Goal: Information Seeking & Learning: Learn about a topic

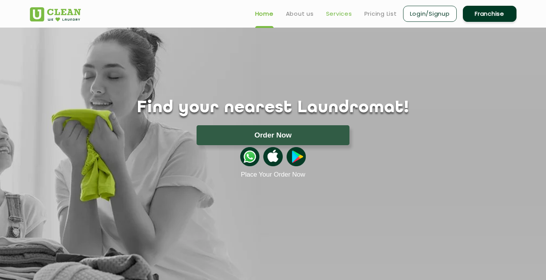
click at [339, 13] on link "Services" at bounding box center [339, 13] width 26 height 9
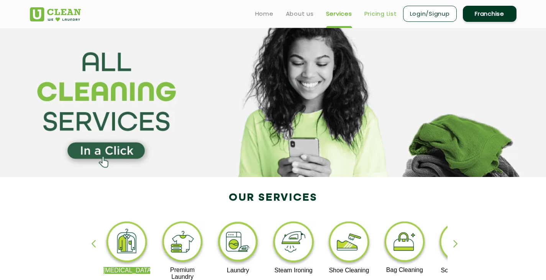
click at [377, 14] on link "Pricing List" at bounding box center [380, 13] width 33 height 9
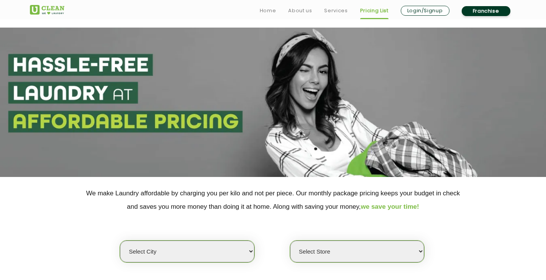
scroll to position [77, 0]
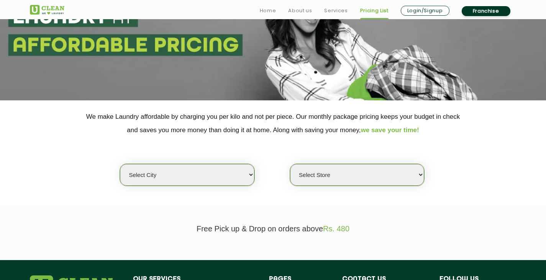
click at [250, 174] on select "Select city [GEOGRAPHIC_DATA] [GEOGRAPHIC_DATA] [GEOGRAPHIC_DATA] [GEOGRAPHIC_D…" at bounding box center [187, 175] width 134 height 22
click at [260, 200] on section "We make Laundry affordable by charging you per kilo and not per piece. Our mont…" at bounding box center [273, 152] width 546 height 105
click at [250, 174] on select "Select city [GEOGRAPHIC_DATA] [GEOGRAPHIC_DATA] [GEOGRAPHIC_DATA] [GEOGRAPHIC_D…" at bounding box center [187, 175] width 134 height 22
click at [83, 146] on div "Select city [GEOGRAPHIC_DATA] [GEOGRAPHIC_DATA] [GEOGRAPHIC_DATA] [GEOGRAPHIC_D…" at bounding box center [273, 161] width 498 height 49
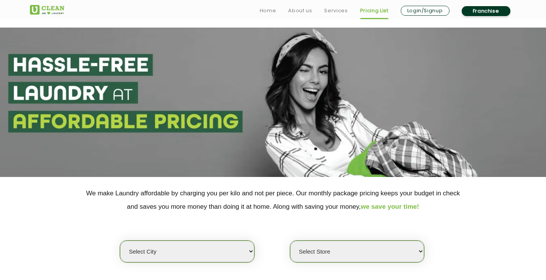
scroll to position [115, 0]
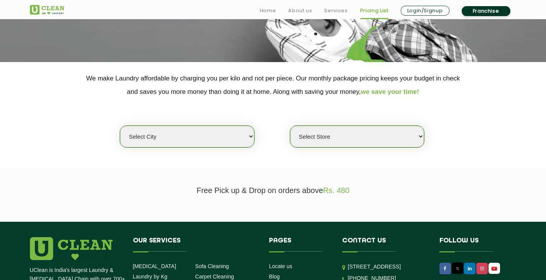
click at [249, 136] on select "Select city [GEOGRAPHIC_DATA] [GEOGRAPHIC_DATA] [GEOGRAPHIC_DATA] [GEOGRAPHIC_D…" at bounding box center [187, 137] width 134 height 22
select select "139"
click at [120, 126] on select "Select city [GEOGRAPHIC_DATA] [GEOGRAPHIC_DATA] [GEOGRAPHIC_DATA] [GEOGRAPHIC_D…" at bounding box center [187, 137] width 134 height 22
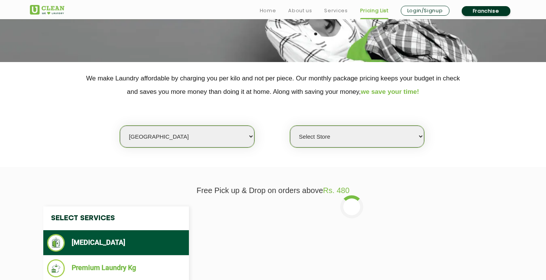
click at [396, 138] on select "Select Store [GEOGRAPHIC_DATA]" at bounding box center [357, 137] width 134 height 22
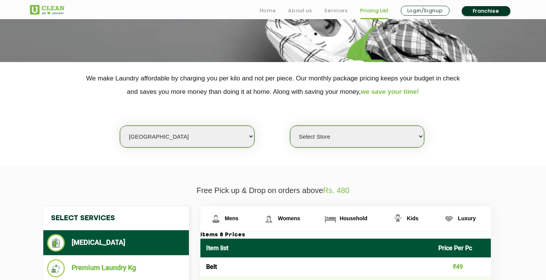
select select "403"
click at [290, 126] on select "Select Store [GEOGRAPHIC_DATA]" at bounding box center [357, 137] width 134 height 22
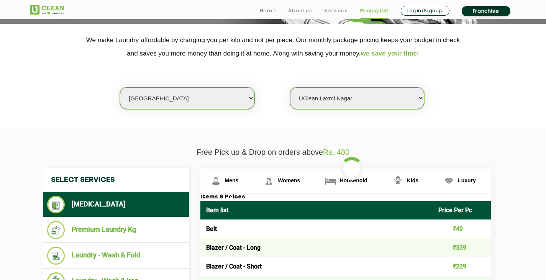
scroll to position [230, 0]
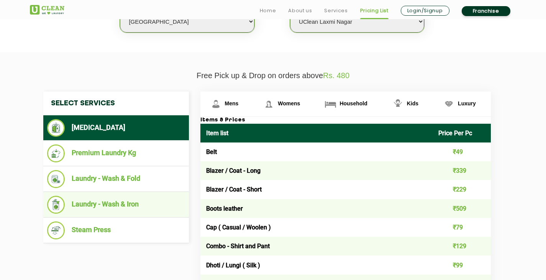
click at [112, 205] on li "Laundry - Wash & Iron" at bounding box center [116, 205] width 138 height 18
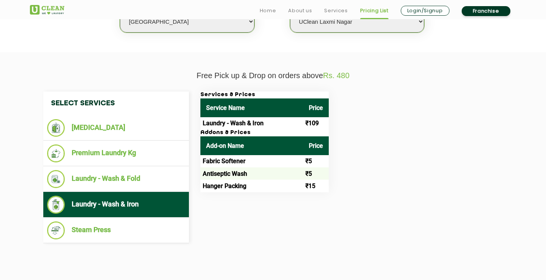
click at [305, 187] on td "₹15" at bounding box center [316, 186] width 26 height 12
click at [248, 175] on td "Antiseptic Wash" at bounding box center [251, 173] width 103 height 12
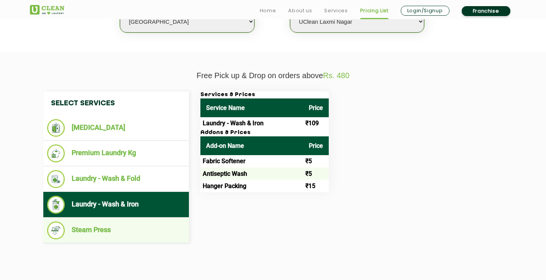
click at [96, 230] on li "Steam Press" at bounding box center [116, 231] width 138 height 18
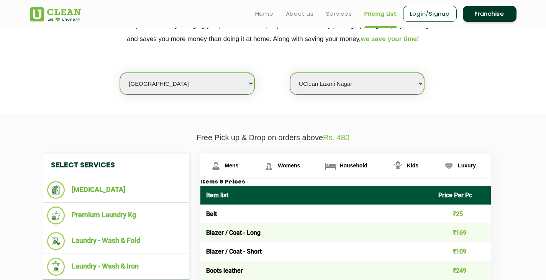
scroll to position [206, 0]
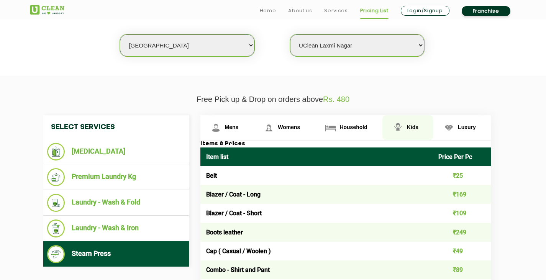
click at [239, 125] on span "Kids" at bounding box center [232, 127] width 14 height 6
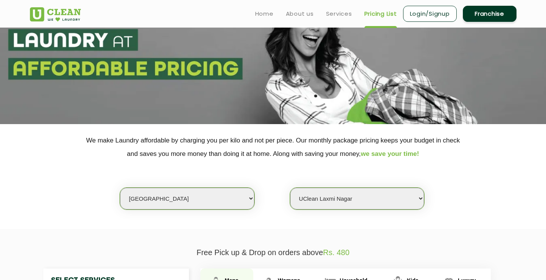
scroll to position [0, 0]
